Goal: Information Seeking & Learning: Learn about a topic

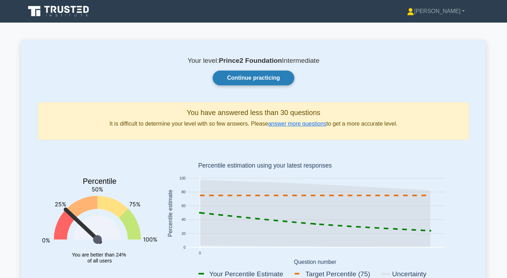
click at [258, 78] on link "Continue practicing" at bounding box center [254, 77] width 82 height 15
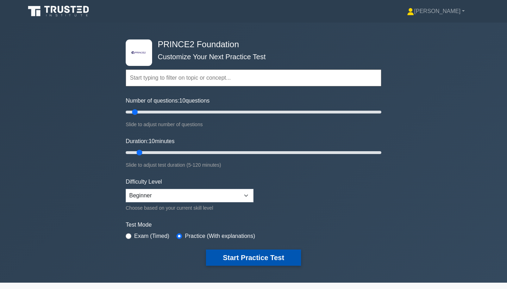
click at [264, 264] on button "Start Practice Test" at bounding box center [253, 257] width 95 height 16
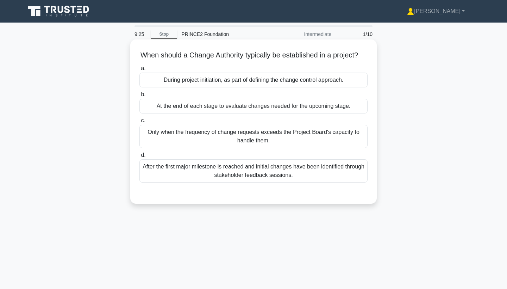
click at [257, 81] on div "During project initiation, as part of defining the change control approach." at bounding box center [254, 80] width 228 height 15
click at [140, 71] on input "a. During project initiation, as part of defining the change control approach." at bounding box center [140, 68] width 0 height 5
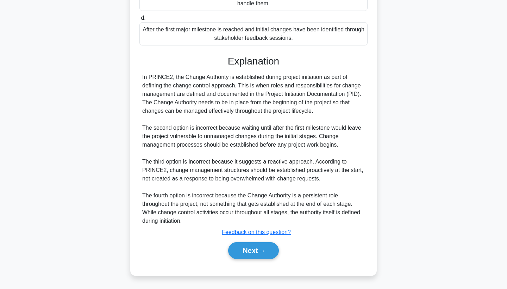
scroll to position [137, 0]
click at [265, 255] on button "Next" at bounding box center [253, 250] width 50 height 17
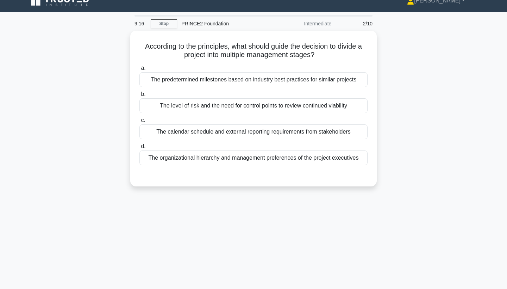
scroll to position [12, 0]
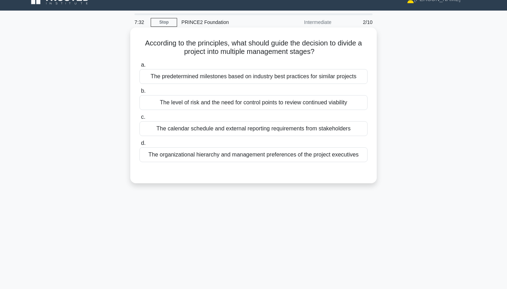
click at [248, 108] on div "The level of risk and the need for control points to review continued viability" at bounding box center [254, 102] width 228 height 15
click at [140, 93] on input "b. The level of risk and the need for control points to review continued viabil…" at bounding box center [140, 91] width 0 height 5
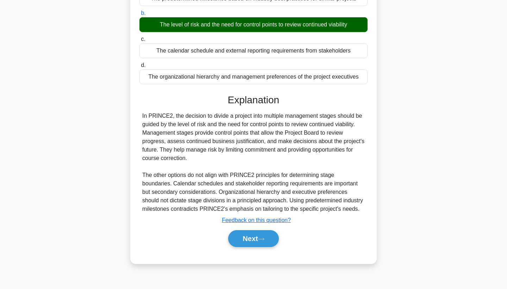
scroll to position [92, 0]
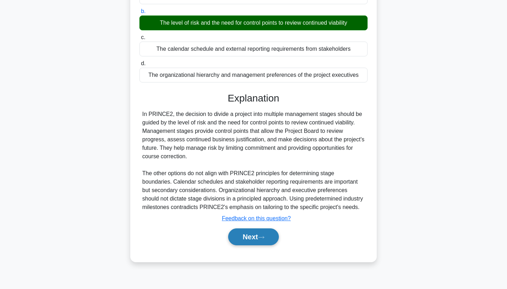
click at [270, 237] on button "Next" at bounding box center [253, 236] width 50 height 17
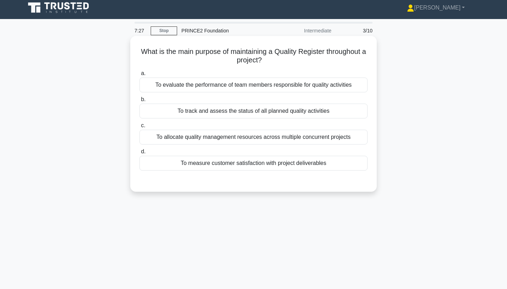
scroll to position [3, 0]
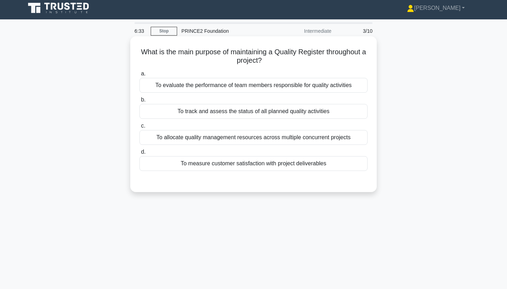
click at [259, 116] on div "To track and assess the status of all planned quality activities" at bounding box center [254, 111] width 228 height 15
click at [140, 102] on input "b. To track and assess the status of all planned quality activities" at bounding box center [140, 100] width 0 height 5
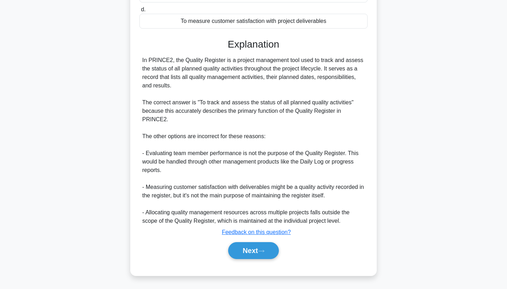
scroll to position [145, 0]
click at [263, 253] on button "Next" at bounding box center [253, 250] width 50 height 17
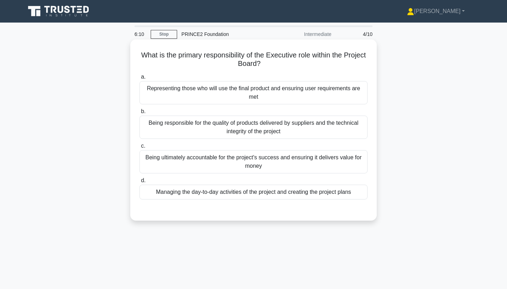
scroll to position [0, 0]
click at [250, 92] on div "Representing those who will use the final product and ensuring user requirement…" at bounding box center [254, 92] width 228 height 23
click at [140, 79] on input "a. Representing those who will use the final product and ensuring user requirem…" at bounding box center [140, 77] width 0 height 5
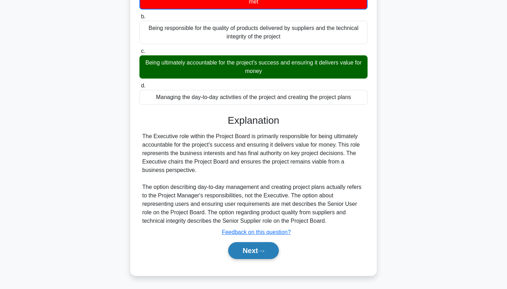
click at [251, 249] on button "Next" at bounding box center [253, 250] width 50 height 17
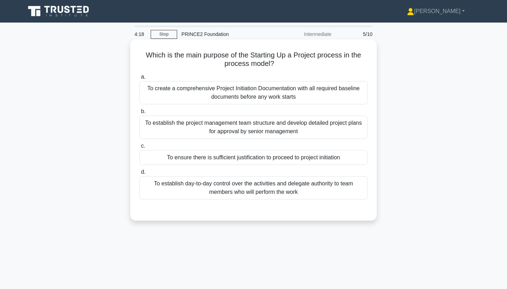
click at [261, 87] on div "To create a comprehensive Project Initiation Documentation with all required ba…" at bounding box center [254, 92] width 228 height 23
click at [140, 79] on input "a. To create a comprehensive Project Initiation Documentation with all required…" at bounding box center [140, 77] width 0 height 5
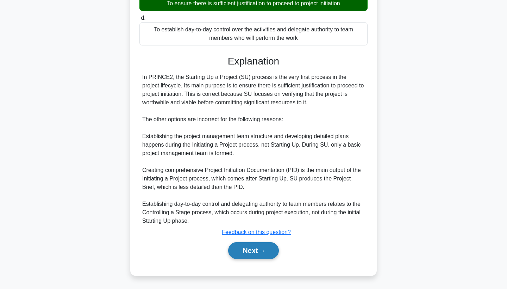
click at [252, 248] on button "Next" at bounding box center [253, 250] width 50 height 17
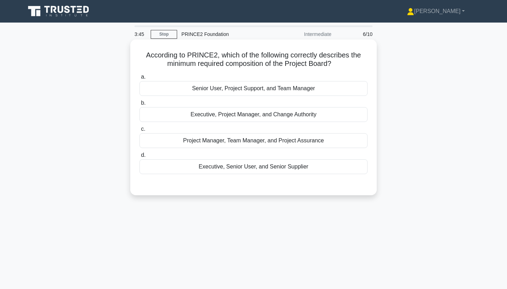
click at [243, 169] on div "Executive, Senior User, and Senior Supplier" at bounding box center [254, 166] width 228 height 15
click at [140, 157] on input "d. Executive, Senior User, and Senior Supplier" at bounding box center [140, 155] width 0 height 5
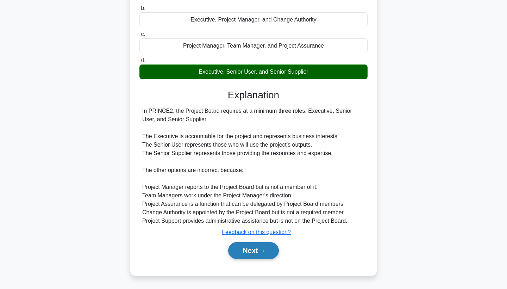
click at [262, 242] on button "Next" at bounding box center [253, 250] width 50 height 17
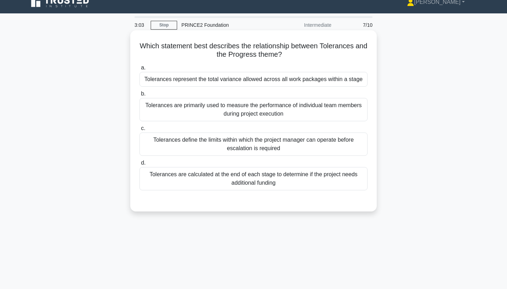
scroll to position [10, 0]
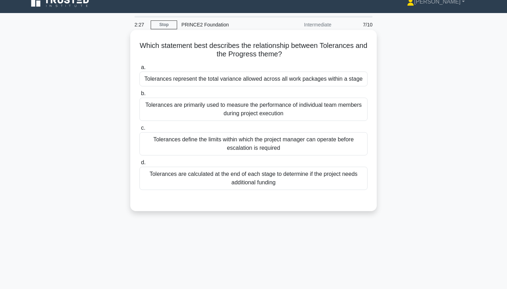
click at [264, 80] on div "Tolerances represent the total variance allowed across all work packages within…" at bounding box center [254, 79] width 228 height 15
click at [140, 70] on input "a. Tolerances represent the total variance allowed across all work packages wit…" at bounding box center [140, 67] width 0 height 5
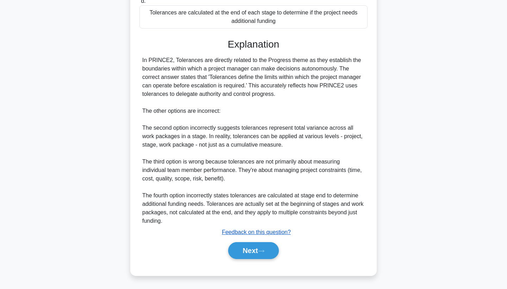
scroll to position [172, 0]
click at [258, 251] on button "Next" at bounding box center [253, 250] width 50 height 17
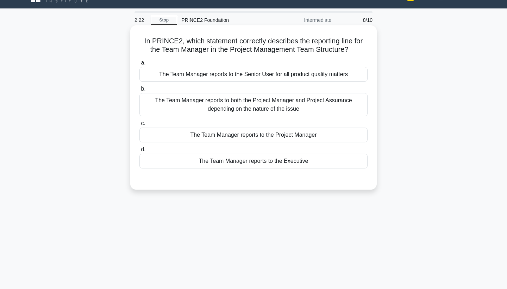
scroll to position [7, 0]
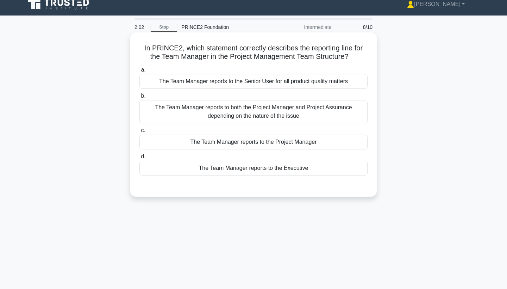
click at [285, 142] on div "The Team Manager reports to the Project Manager" at bounding box center [254, 142] width 228 height 15
click at [140, 133] on input "c. The Team Manager reports to the Project Manager" at bounding box center [140, 130] width 0 height 5
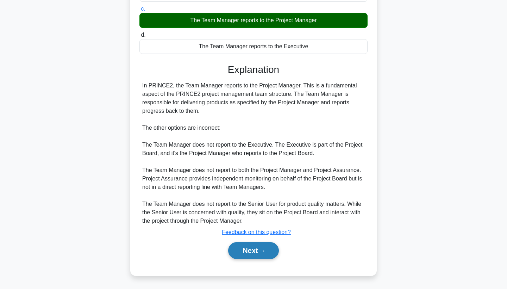
click at [259, 250] on button "Next" at bounding box center [253, 250] width 50 height 17
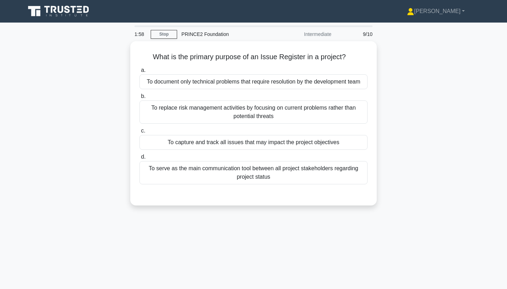
scroll to position [0, 0]
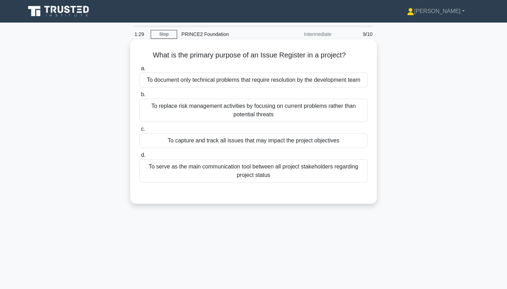
click at [253, 144] on div "To capture and track all issues that may impact the project objectives" at bounding box center [254, 140] width 228 height 15
click at [140, 131] on input "c. To capture and track all issues that may impact the project objectives" at bounding box center [140, 129] width 0 height 5
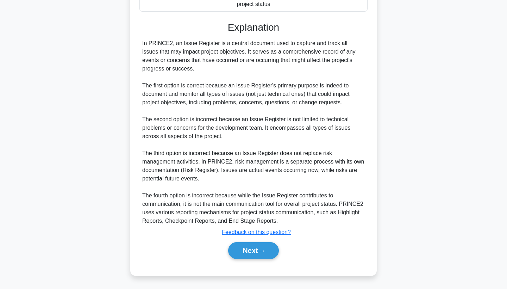
scroll to position [171, 0]
click at [259, 253] on button "Next" at bounding box center [253, 250] width 50 height 17
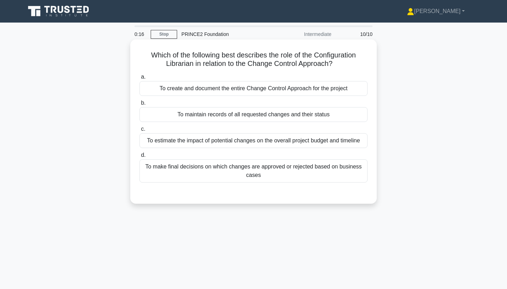
scroll to position [0, 0]
click at [200, 92] on div "To create and document the entire Change Control Approach for the project" at bounding box center [254, 88] width 228 height 15
click at [140, 79] on input "a. To create and document the entire Change Control Approach for the project" at bounding box center [140, 77] width 0 height 5
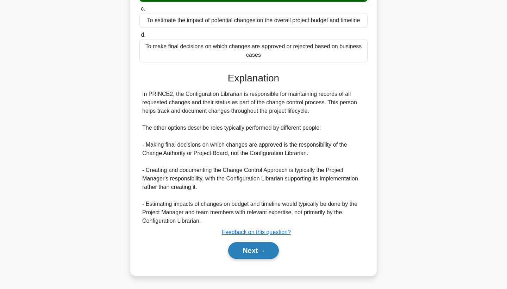
scroll to position [121, 0]
click at [258, 253] on button "Next" at bounding box center [253, 250] width 50 height 17
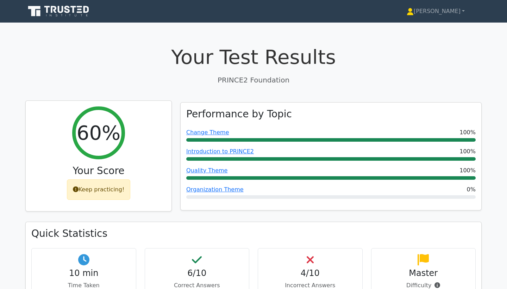
click at [99, 186] on div "Keep practicing!" at bounding box center [99, 189] width 64 height 20
click at [132, 160] on div "60% Your Score Keep practicing!" at bounding box center [99, 156] width 146 height 111
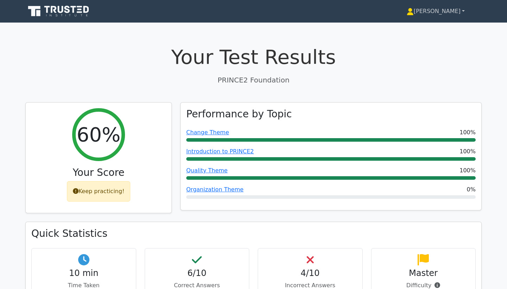
click at [439, 10] on link "[PERSON_NAME]" at bounding box center [436, 11] width 92 height 14
click at [326, 58] on h1 "Your Test Results" at bounding box center [253, 57] width 457 height 24
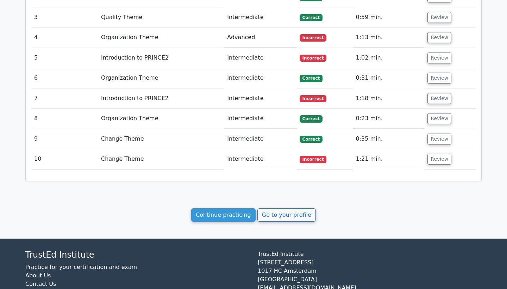
scroll to position [767, 0]
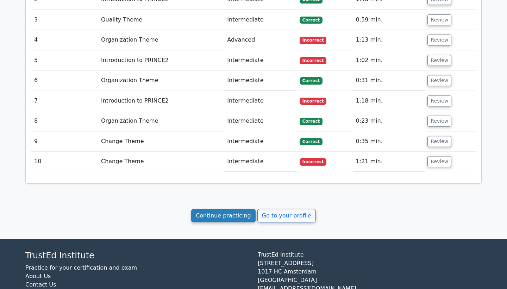
click at [239, 209] on link "Continue practicing" at bounding box center [223, 215] width 64 height 13
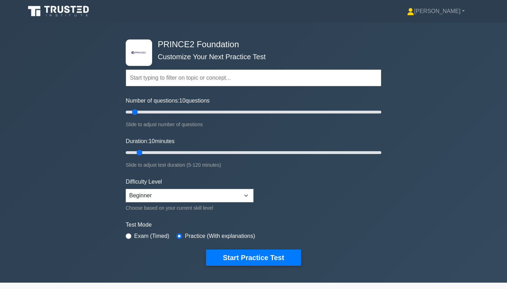
click at [130, 233] on input "radio" at bounding box center [129, 236] width 6 height 6
radio input "true"
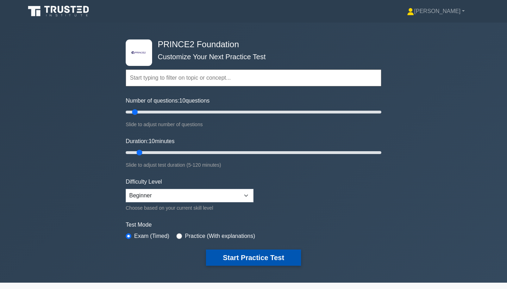
click at [247, 261] on button "Start Practice Test" at bounding box center [253, 257] width 95 height 16
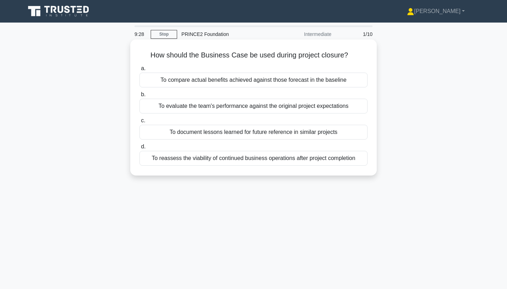
click at [229, 130] on div "To document lessons learned for future reference in similar projects" at bounding box center [254, 132] width 228 height 15
click at [140, 123] on input "c. To document lessons learned for future reference in similar projects" at bounding box center [140, 120] width 0 height 5
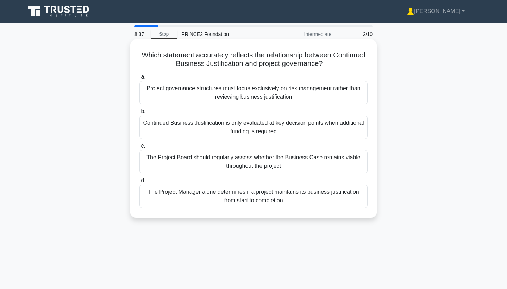
click at [265, 197] on div "The Project Manager alone determines if a project maintains its business justif…" at bounding box center [254, 196] width 228 height 23
click at [140, 183] on input "d. The Project Manager alone determines if a project maintains its business jus…" at bounding box center [140, 180] width 0 height 5
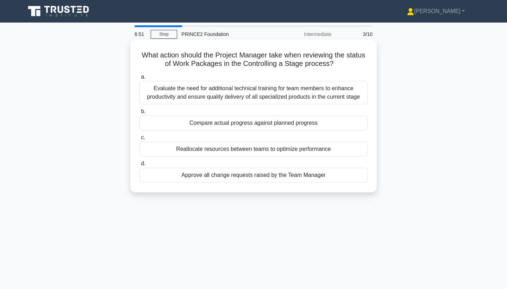
click at [304, 124] on div "Compare actual progress against planned progress" at bounding box center [254, 123] width 228 height 15
click at [140, 114] on input "b. Compare actual progress against planned progress" at bounding box center [140, 111] width 0 height 5
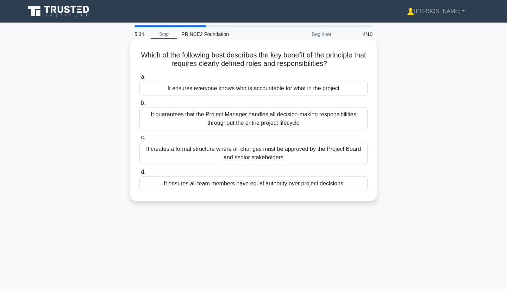
click at [250, 154] on div "It creates a formal structure where all changes must be approved by the Project…" at bounding box center [254, 153] width 228 height 23
click at [140, 140] on input "c. It creates a formal structure where all changes must be approved by the Proj…" at bounding box center [140, 137] width 0 height 5
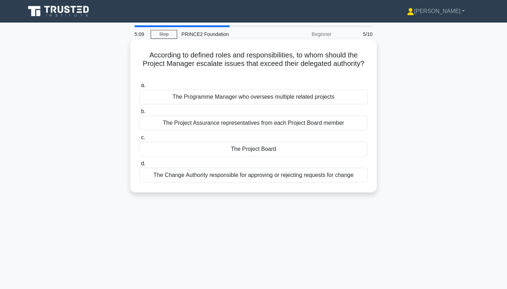
click at [274, 153] on div "The Project Board" at bounding box center [254, 149] width 228 height 15
click at [140, 140] on input "c. The Project Board" at bounding box center [140, 137] width 0 height 5
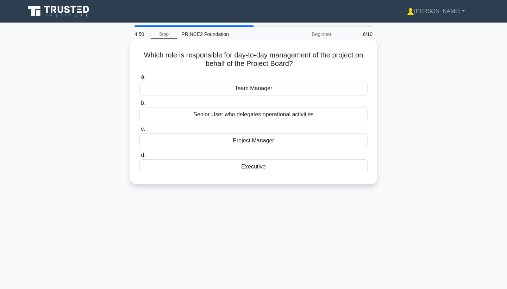
click at [255, 89] on div "Team Manager" at bounding box center [254, 88] width 228 height 15
click at [140, 79] on input "a. Team Manager" at bounding box center [140, 77] width 0 height 5
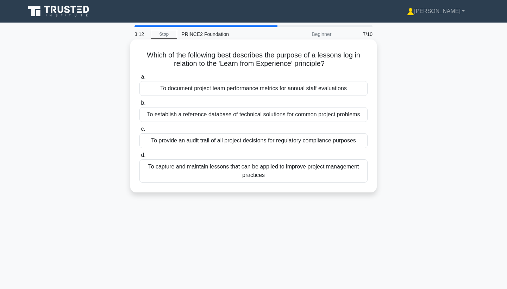
click at [246, 111] on div "To establish a reference database of technical solutions for common project pro…" at bounding box center [254, 114] width 228 height 15
click at [140, 105] on input "b. To establish a reference database of technical solutions for common project …" at bounding box center [140, 103] width 0 height 5
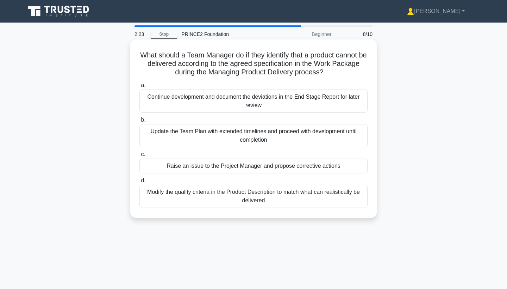
click at [233, 166] on div "Raise an issue to the Project Manager and propose corrective actions" at bounding box center [254, 166] width 228 height 15
click at [140, 157] on input "c. Raise an issue to the Project Manager and propose corrective actions" at bounding box center [140, 154] width 0 height 5
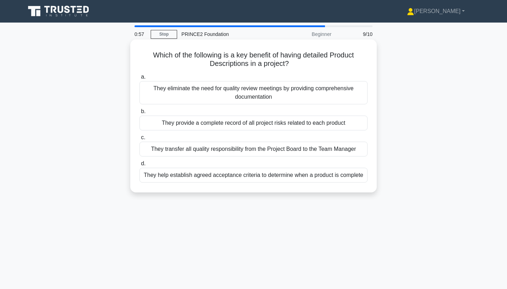
click at [203, 93] on div "They eliminate the need for quality review meetings by providing comprehensive …" at bounding box center [254, 92] width 228 height 23
click at [140, 79] on input "a. They eliminate the need for quality review meetings by providing comprehensi…" at bounding box center [140, 77] width 0 height 5
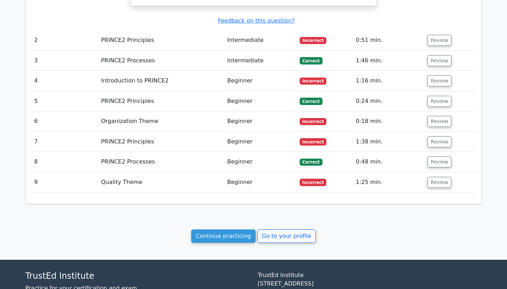
scroll to position [743, 0]
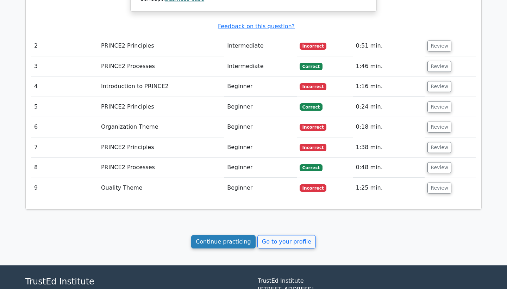
click at [233, 235] on link "Continue practicing" at bounding box center [223, 241] width 64 height 13
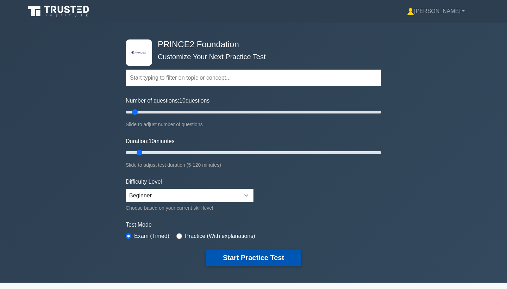
click at [255, 258] on button "Start Practice Test" at bounding box center [253, 257] width 95 height 16
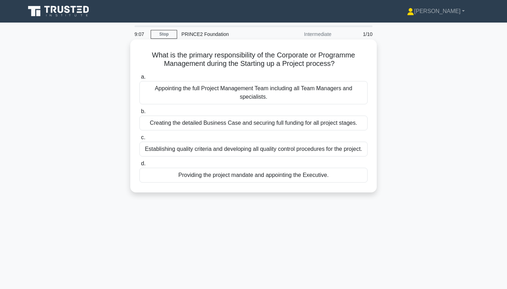
click at [272, 127] on div "Creating the detailed Business Case and securing full funding for all project s…" at bounding box center [254, 123] width 228 height 15
click at [140, 114] on input "b. Creating the detailed Business Case and securing full funding for all projec…" at bounding box center [140, 111] width 0 height 5
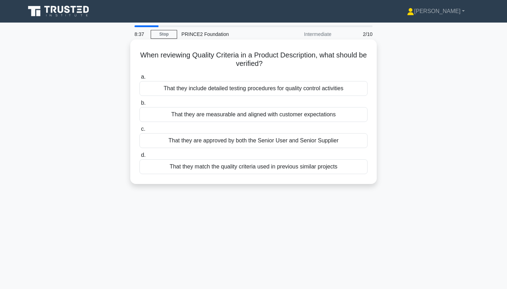
click at [295, 116] on div "That they are measurable and aligned with customer expectations" at bounding box center [254, 114] width 228 height 15
click at [140, 105] on input "b. That they are measurable and aligned with customer expectations" at bounding box center [140, 103] width 0 height 5
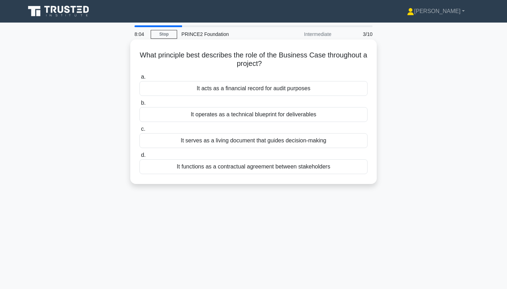
click at [276, 140] on div "It serves as a living document that guides decision-making" at bounding box center [254, 140] width 228 height 15
click at [140, 131] on input "c. It serves as a living document that guides decision-making" at bounding box center [140, 129] width 0 height 5
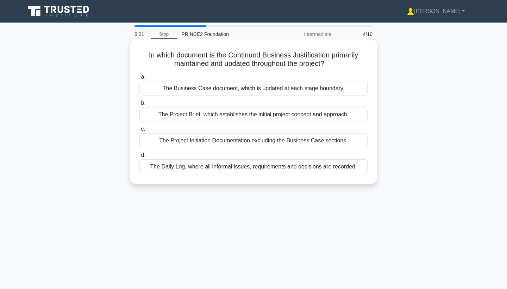
click at [272, 88] on div "The Business Case document, which is updated at each stage boundary." at bounding box center [254, 88] width 228 height 15
click at [140, 79] on input "a. The Business Case document, which is updated at each stage boundary." at bounding box center [140, 77] width 0 height 5
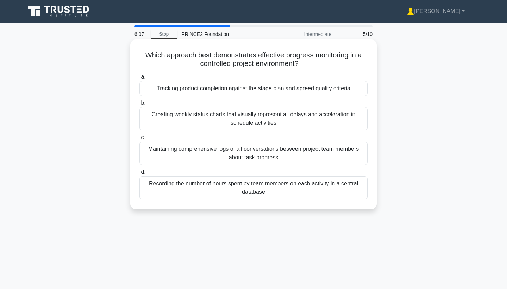
click at [236, 89] on div "Tracking product completion against the stage plan and agreed quality criteria" at bounding box center [254, 88] width 228 height 15
click at [140, 79] on input "a. Tracking product completion against the stage plan and agreed quality criter…" at bounding box center [140, 77] width 0 height 5
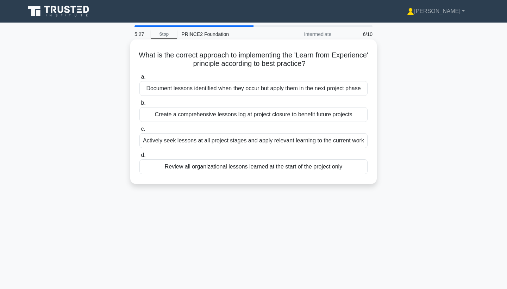
click at [243, 119] on div "Create a comprehensive lessons log at project closure to benefit future projects" at bounding box center [254, 114] width 228 height 15
click at [140, 105] on input "b. Create a comprehensive lessons log at project closure to benefit future proj…" at bounding box center [140, 103] width 0 height 5
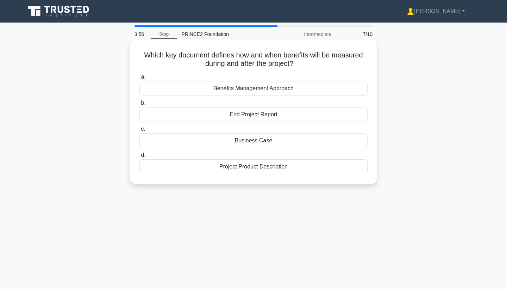
click at [256, 92] on div "Benefits Management Approach" at bounding box center [254, 88] width 228 height 15
click at [140, 79] on input "a. Benefits Management Approach" at bounding box center [140, 77] width 0 height 5
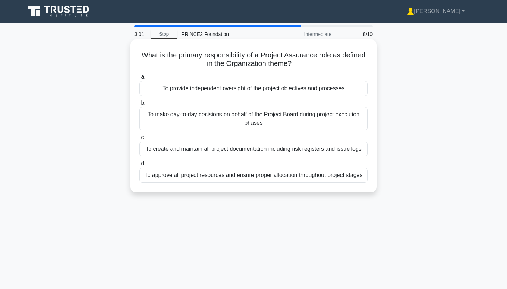
click at [234, 122] on div "To make day-to-day decisions on behalf of the Project Board during project exec…" at bounding box center [254, 118] width 228 height 23
click at [140, 105] on input "b. To make day-to-day decisions on behalf of the Project Board during project e…" at bounding box center [140, 103] width 0 height 5
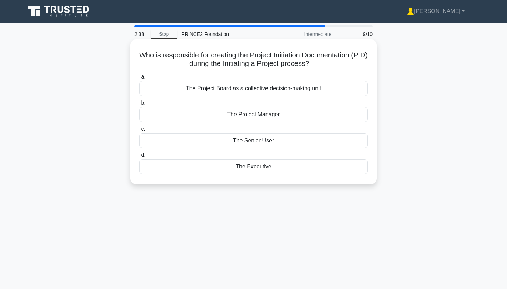
click at [268, 88] on div "The Project Board as a collective decision-making unit" at bounding box center [254, 88] width 228 height 15
click at [140, 79] on input "a. The Project Board as a collective decision-making unit" at bounding box center [140, 77] width 0 height 5
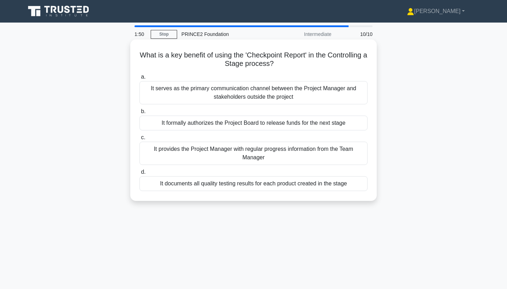
click at [292, 155] on div "It provides the Project Manager with regular progress information from the Team…" at bounding box center [254, 153] width 228 height 23
click at [140, 140] on input "c. It provides the Project Manager with regular progress information from the T…" at bounding box center [140, 137] width 0 height 5
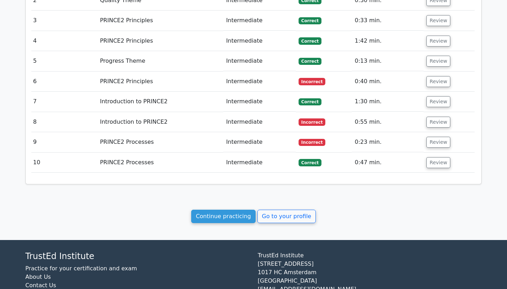
scroll to position [820, 0]
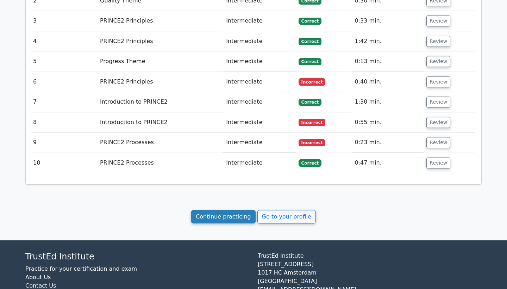
click at [237, 210] on link "Continue practicing" at bounding box center [223, 216] width 64 height 13
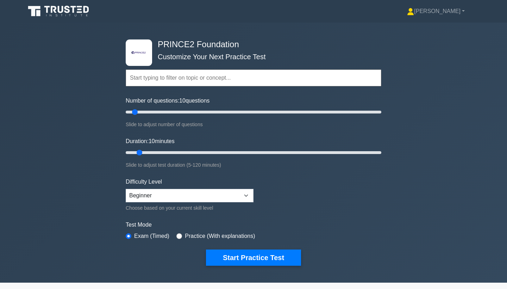
scroll to position [0, 0]
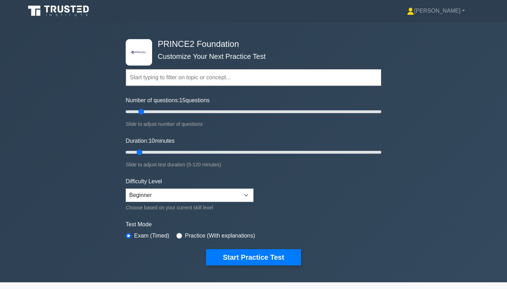
drag, startPoint x: 135, startPoint y: 113, endPoint x: 140, endPoint y: 114, distance: 4.7
type input "15"
click at [140, 114] on input "Number of questions: 15 questions" at bounding box center [254, 111] width 256 height 8
click at [254, 256] on button "Start Practice Test" at bounding box center [253, 257] width 95 height 16
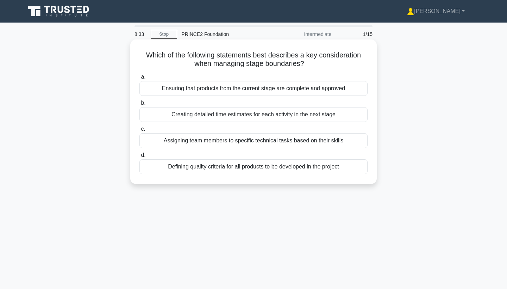
click at [237, 88] on div "Ensuring that products from the current stage are complete and approved" at bounding box center [254, 88] width 228 height 15
click at [140, 79] on input "a. Ensuring that products from the current stage are complete and approved" at bounding box center [140, 77] width 0 height 5
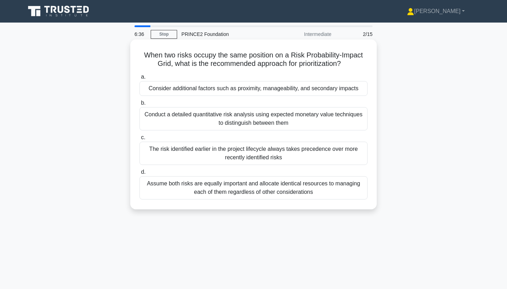
click at [305, 149] on div "The risk identified earlier in the project lifecycle always takes precedence ov…" at bounding box center [254, 153] width 228 height 23
click at [140, 140] on input "c. The risk identified earlier in the project lifecycle always takes precedence…" at bounding box center [140, 137] width 0 height 5
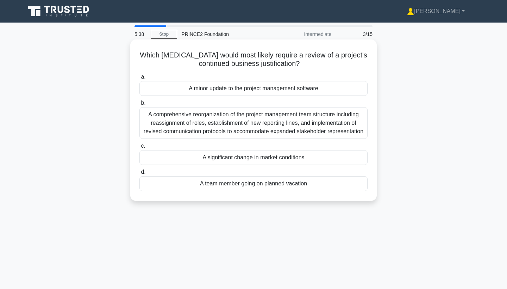
click at [284, 154] on div "A significant change in market conditions" at bounding box center [254, 157] width 228 height 15
click at [140, 148] on input "c. A significant change in market conditions" at bounding box center [140, 146] width 0 height 5
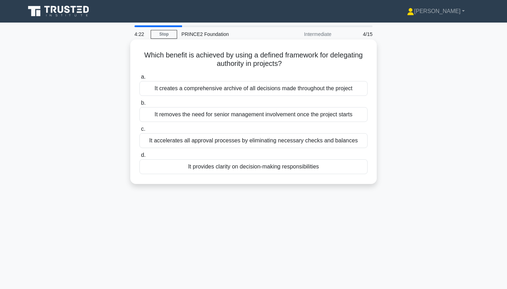
click at [251, 147] on div "It accelerates all approval processes by eliminating necessary checks and balan…" at bounding box center [254, 140] width 228 height 15
click at [140, 131] on input "c. It accelerates all approval processes by eliminating necessary checks and ba…" at bounding box center [140, 129] width 0 height 5
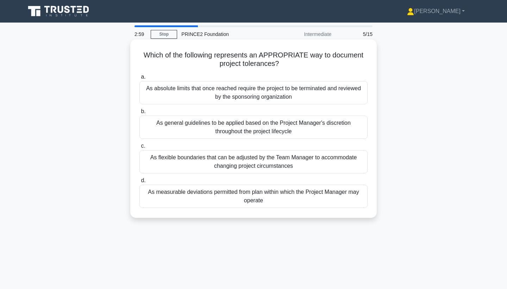
click at [178, 202] on div "As measurable deviations permitted from plan within which the Project Manager m…" at bounding box center [254, 196] width 228 height 23
click at [140, 183] on input "d. As measurable deviations permitted from plan within which the Project Manage…" at bounding box center [140, 180] width 0 height 5
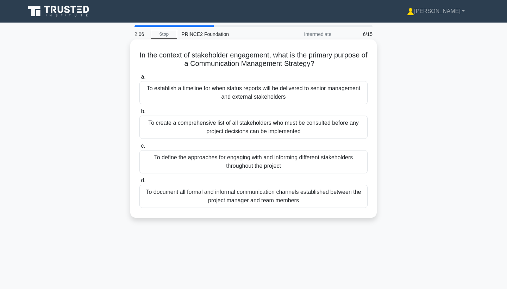
click at [270, 193] on div "To document all formal and informal communication channels established between …" at bounding box center [254, 196] width 228 height 23
click at [140, 183] on input "d. To document all formal and informal communication channels established betwe…" at bounding box center [140, 180] width 0 height 5
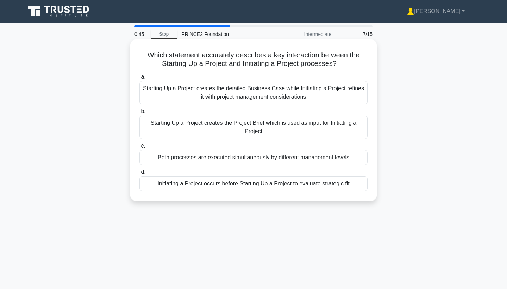
click at [311, 128] on div "Starting Up a Project creates the Project Brief which is used as input for Init…" at bounding box center [254, 127] width 228 height 23
click at [140, 114] on input "b. Starting Up a Project creates the Project Brief which is used as input for I…" at bounding box center [140, 111] width 0 height 5
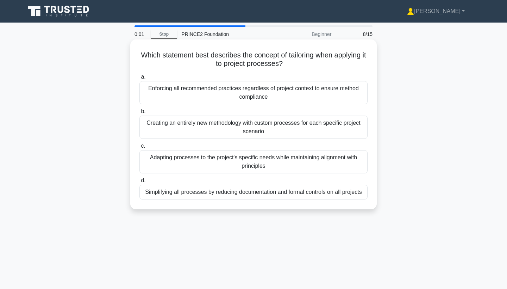
click at [255, 159] on div "Adapting processes to the project's specific needs while maintaining alignment …" at bounding box center [254, 161] width 228 height 23
click at [140, 148] on input "c. Adapting processes to the project's specific needs while maintaining alignme…" at bounding box center [140, 146] width 0 height 5
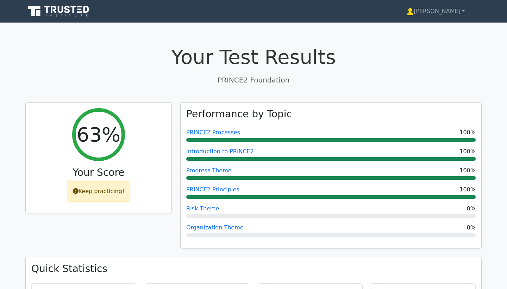
click at [75, 11] on icon at bounding box center [59, 11] width 68 height 13
